Goal: Transaction & Acquisition: Purchase product/service

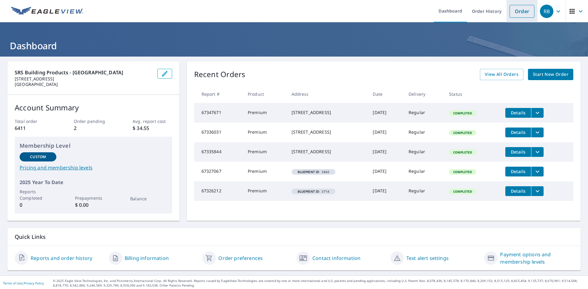
click at [525, 10] on link "Order" at bounding box center [521, 11] width 25 height 13
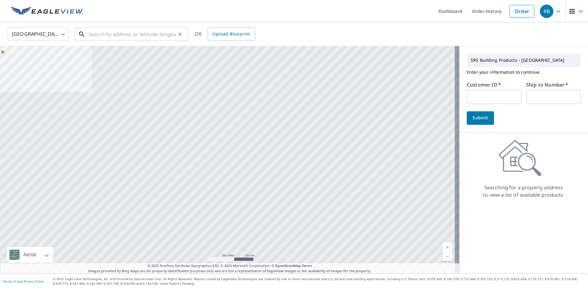
click at [123, 39] on input "text" at bounding box center [131, 34] width 87 height 17
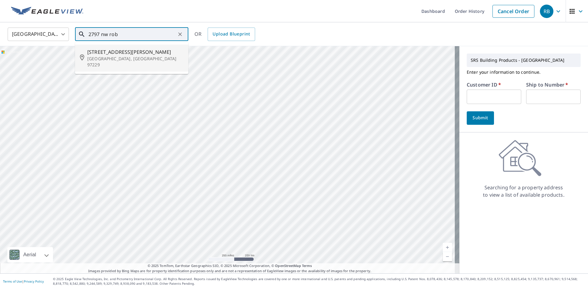
click at [114, 53] on span "[STREET_ADDRESS][PERSON_NAME]" at bounding box center [135, 51] width 96 height 7
type input "[STREET_ADDRESS]"
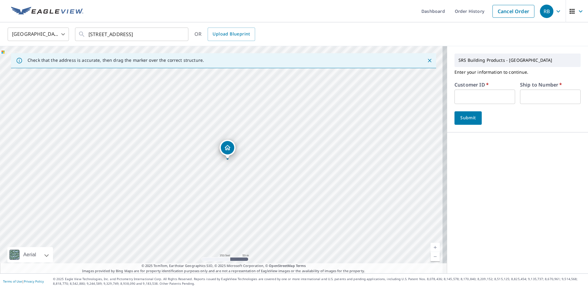
click at [464, 97] on input "text" at bounding box center [484, 97] width 61 height 14
type input "730425"
click at [537, 97] on input "text" at bounding box center [550, 97] width 61 height 14
type input "1"
click at [468, 118] on span "Submit" at bounding box center [467, 118] width 17 height 8
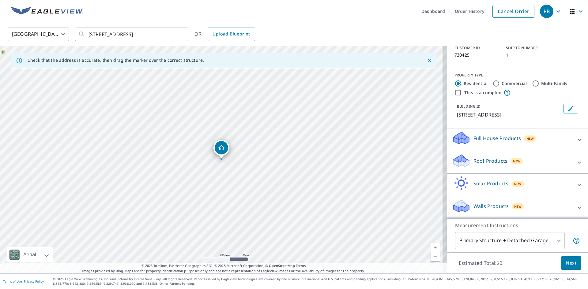
scroll to position [45, 0]
click at [496, 166] on div "Roof Products New" at bounding box center [512, 161] width 120 height 17
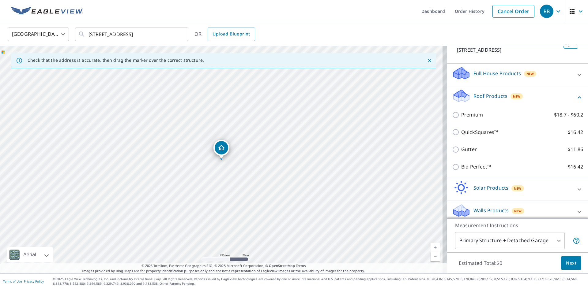
scroll to position [114, 0]
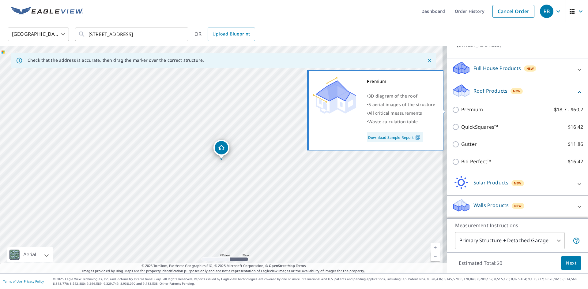
click at [461, 111] on p "Premium" at bounding box center [472, 110] width 22 height 8
click at [457, 111] on input "Premium $18.7 - $60.2" at bounding box center [456, 109] width 9 height 7
checkbox input "true"
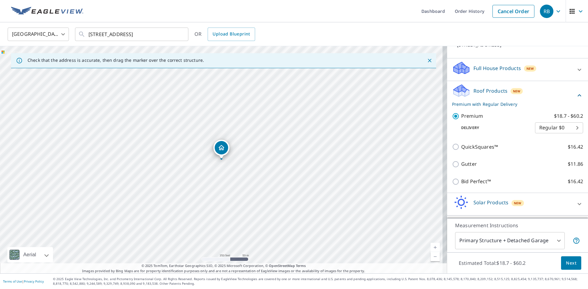
scroll to position [134, 0]
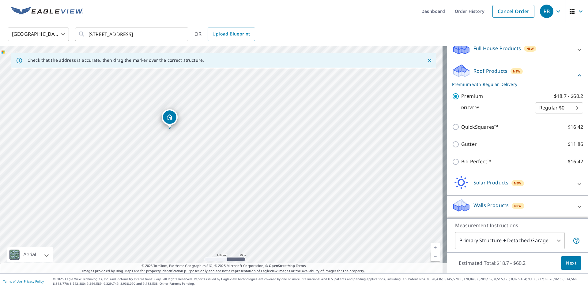
click at [573, 262] on button "Next" at bounding box center [571, 264] width 20 height 14
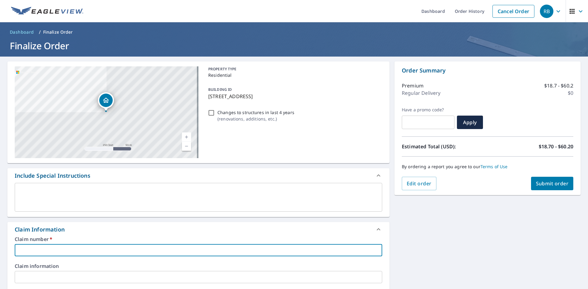
click at [64, 248] on input "text" at bounding box center [198, 250] width 367 height 12
type input "730425"
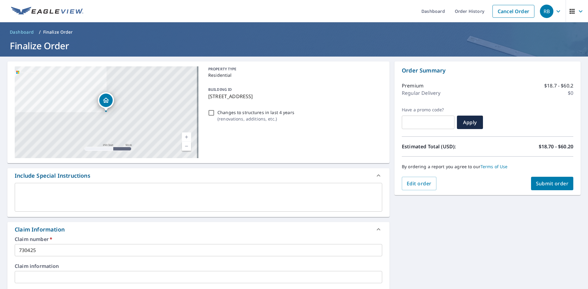
drag, startPoint x: 304, startPoint y: 98, endPoint x: 205, endPoint y: 95, distance: 99.0
click at [206, 95] on div "BUILDING ID [STREET_ADDRESS]" at bounding box center [294, 92] width 176 height 19
checkbox input "true"
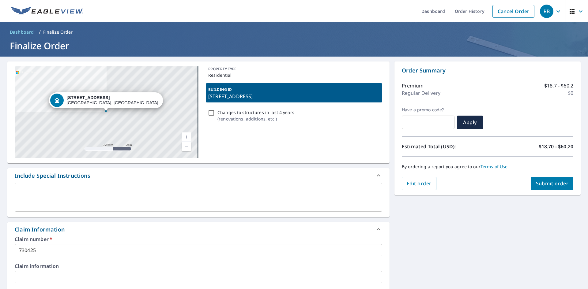
copy p "[STREET_ADDRESS]"
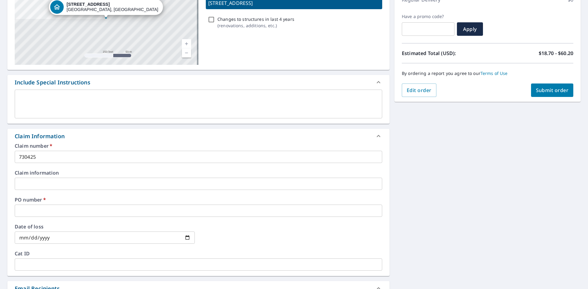
scroll to position [184, 0]
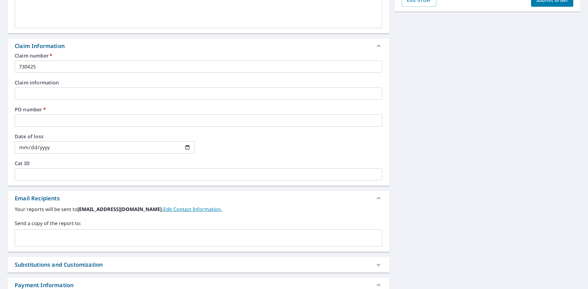
click at [28, 123] on input "text" at bounding box center [198, 121] width 367 height 12
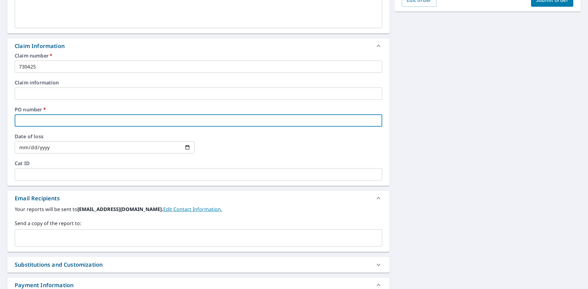
paste input "[STREET_ADDRESS]"
type input "[STREET_ADDRESS]"
checkbox input "true"
type input "[STREET_ADDRESS]"
click at [25, 236] on input "text" at bounding box center [193, 238] width 353 height 12
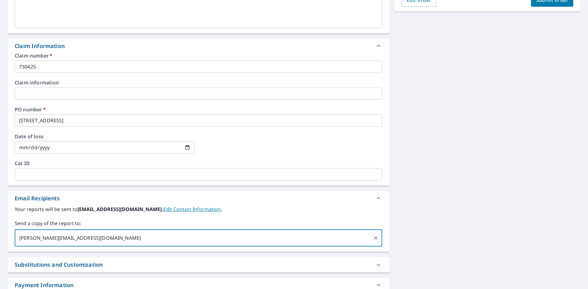
type input "[PERSON_NAME][EMAIL_ADDRESS][DOMAIN_NAME]"
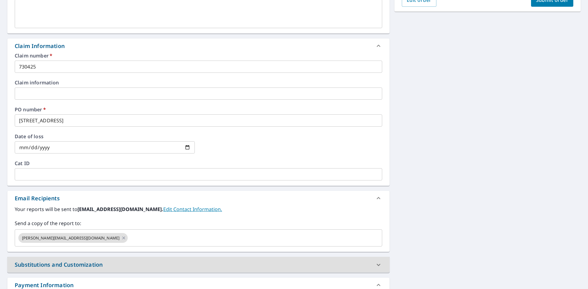
click at [547, 1] on span "Submit order" at bounding box center [552, 0] width 33 height 7
checkbox input "true"
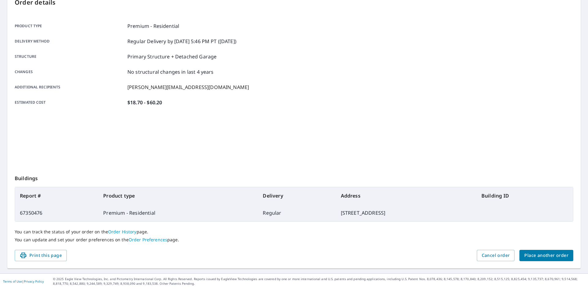
scroll to position [71, 0]
